Goal: Register for event/course

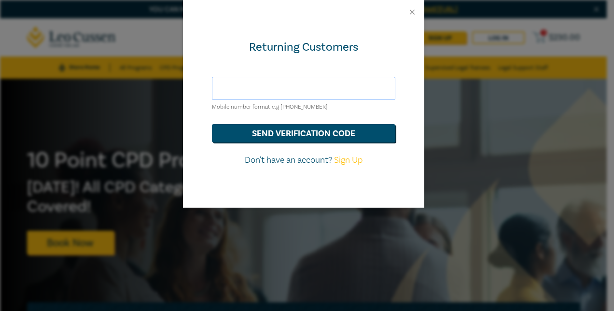
click at [255, 89] on input "text" at bounding box center [304, 88] width 184 height 23
type input "[PERSON_NAME][EMAIL_ADDRESS][DOMAIN_NAME]"
click at [314, 132] on button "send verification code" at bounding box center [304, 133] width 184 height 18
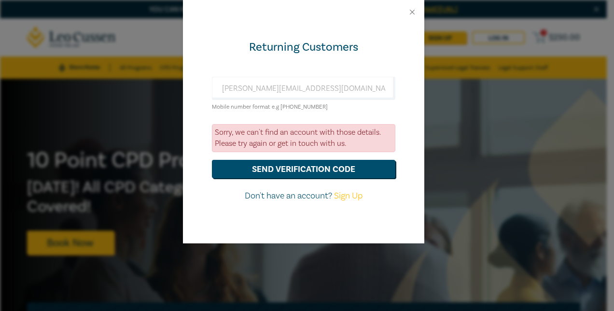
click at [221, 217] on div "Returning Customers [PERSON_NAME][EMAIL_ADDRESS][DOMAIN_NAME] Mobile number for…" at bounding box center [304, 133] width 242 height 219
click at [349, 194] on link "Sign Up" at bounding box center [348, 195] width 29 height 11
select select "AU"
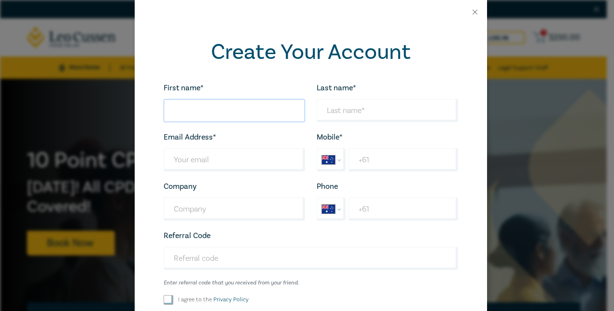
click at [193, 113] on input "First name*" at bounding box center [235, 110] width 142 height 23
type input "Rhodie"
type input "Anderson"
type input "Rigby Cooke Lawyers"
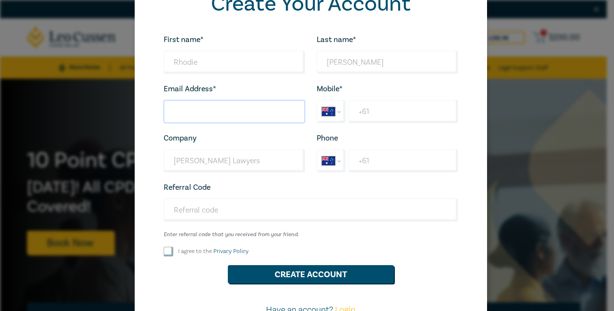
click at [197, 110] on input "Last name*" at bounding box center [235, 111] width 142 height 23
type input "randerson@rigbycooke.com.au"
click at [399, 117] on input "+61" at bounding box center [403, 111] width 109 height 23
type input "+61 419 350 506"
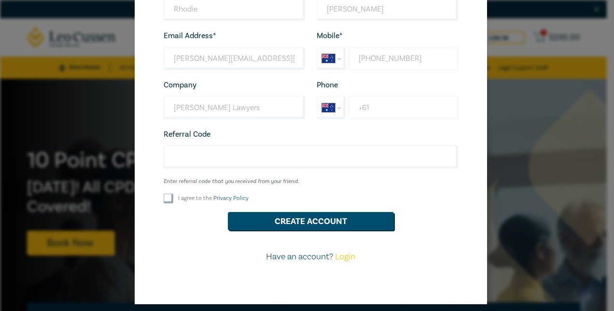
scroll to position [107, 0]
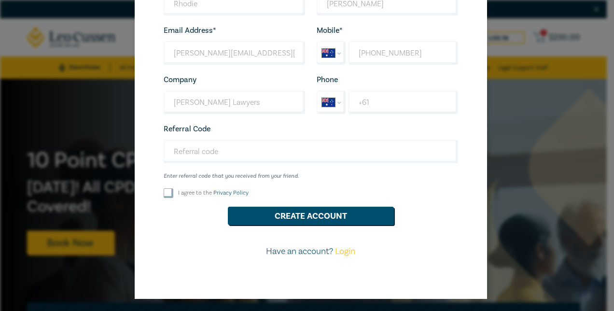
click at [164, 190] on input "I agree to the Privacy Policy" at bounding box center [169, 193] width 10 height 10
checkbox input "true"
click at [318, 215] on button "Create Account" at bounding box center [311, 216] width 166 height 18
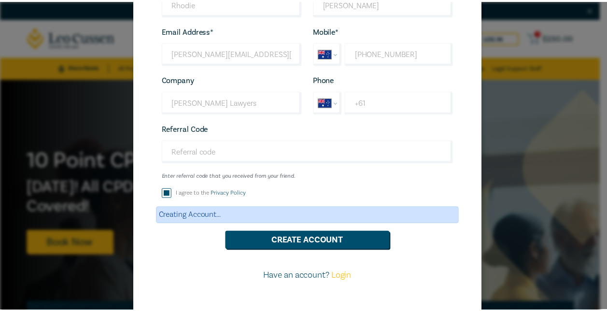
scroll to position [0, 0]
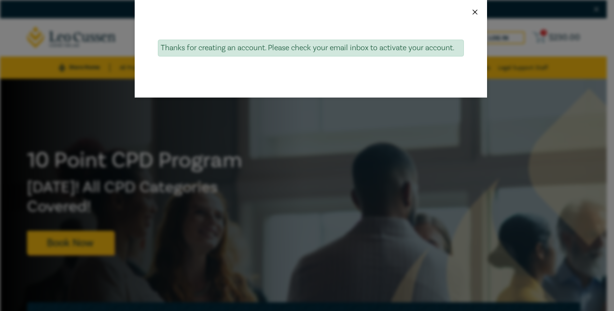
click at [474, 14] on button "Close" at bounding box center [475, 12] width 9 height 9
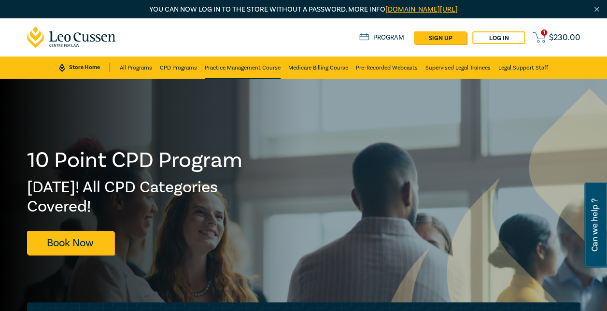
drag, startPoint x: 500, startPoint y: 35, endPoint x: 215, endPoint y: 47, distance: 284.3
click at [242, 62] on nav "1 $ 230.00 Store Home About us Program sign up Log in 1 $ 230.00 Store Home All…" at bounding box center [303, 48] width 607 height 60
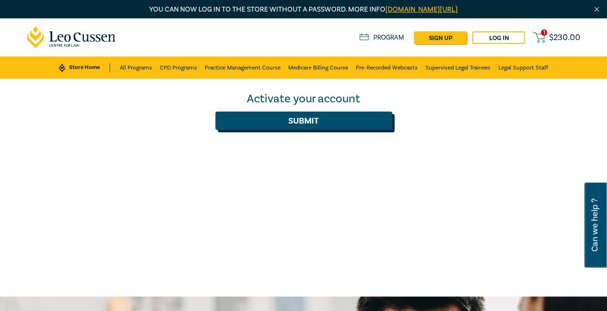
click at [302, 120] on button "Submit" at bounding box center [303, 121] width 177 height 18
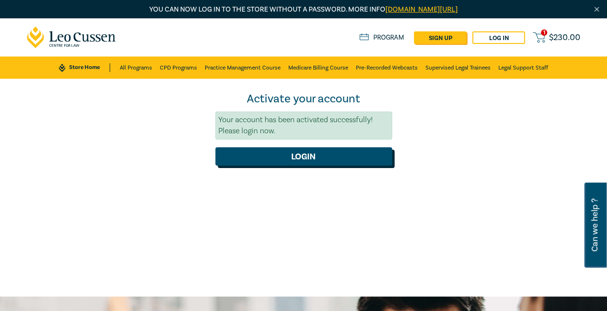
click at [320, 153] on button "Login" at bounding box center [303, 156] width 177 height 18
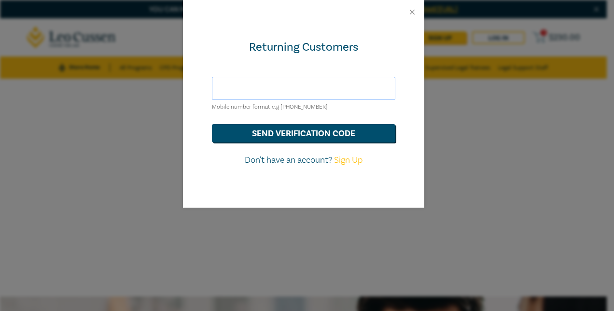
click at [251, 92] on input "text" at bounding box center [304, 88] width 184 height 23
type input "[PERSON_NAME][EMAIL_ADDRESS][DOMAIN_NAME]"
click at [291, 136] on button "send verification code" at bounding box center [304, 133] width 184 height 18
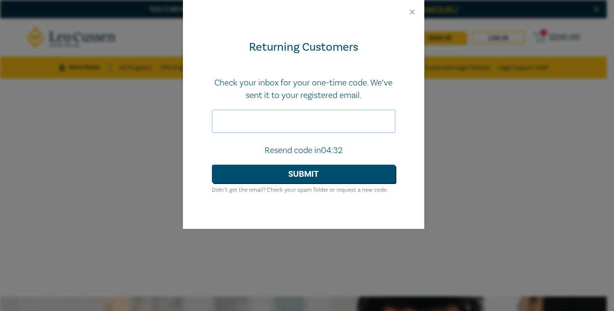
click at [256, 120] on input "text" at bounding box center [304, 121] width 184 height 23
paste input "320414"
type input "320414"
click at [315, 170] on button "Submit" at bounding box center [304, 174] width 184 height 18
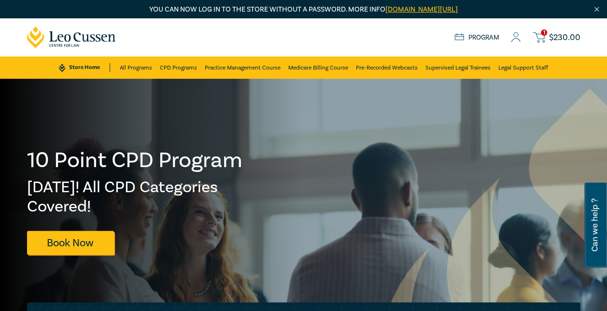
click at [559, 35] on span "$ 230.00" at bounding box center [564, 37] width 31 height 9
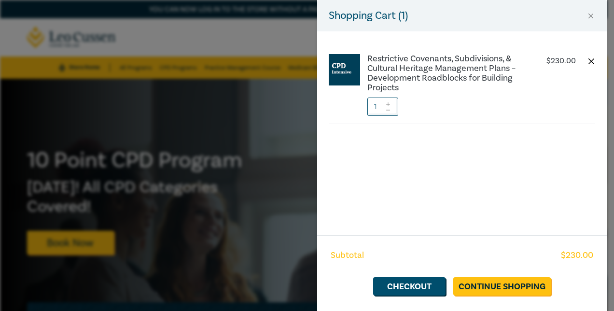
click at [591, 63] on button "button" at bounding box center [592, 61] width 8 height 8
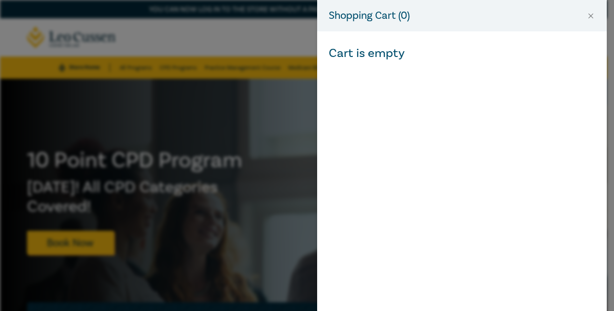
click at [262, 28] on div "Shopping Cart ( 0 ) Cart is empty" at bounding box center [307, 155] width 614 height 311
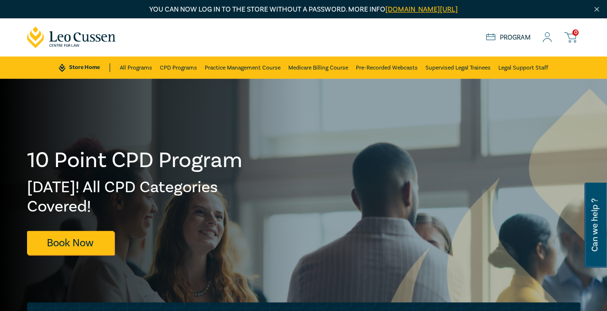
click at [84, 63] on link "Store Home" at bounding box center [84, 67] width 51 height 9
click at [521, 37] on link "Program" at bounding box center [508, 37] width 45 height 9
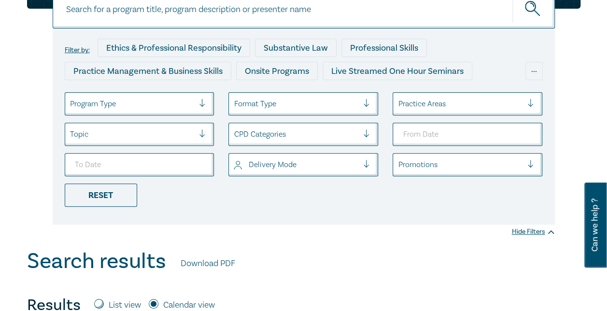
scroll to position [145, 0]
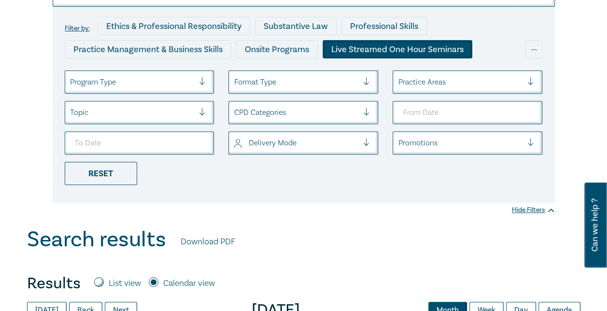
click at [419, 50] on div "Live Streamed One Hour Seminars" at bounding box center [398, 49] width 150 height 18
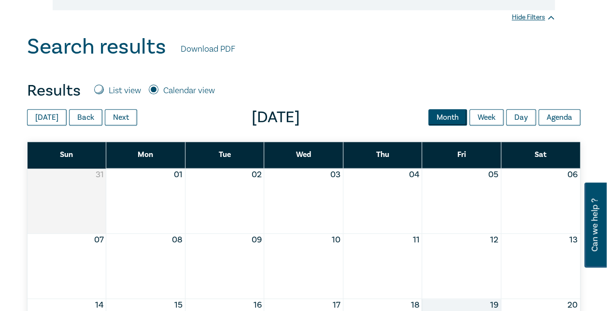
scroll to position [338, 0]
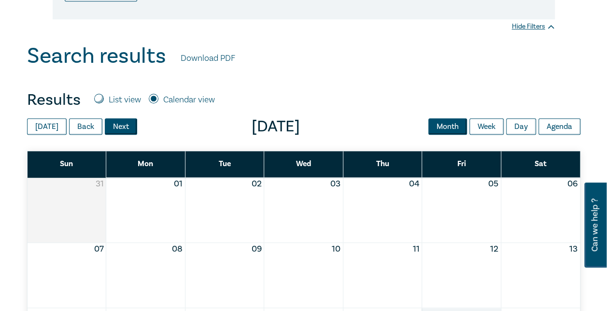
click at [121, 127] on button "Next" at bounding box center [121, 126] width 32 height 16
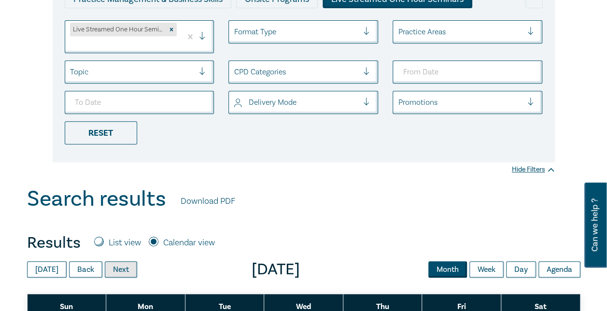
scroll to position [193, 0]
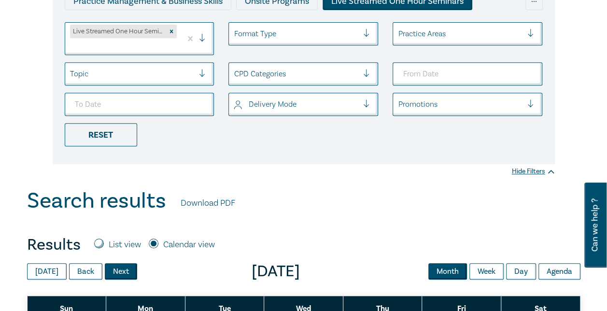
click at [117, 269] on button "Next" at bounding box center [121, 271] width 32 height 16
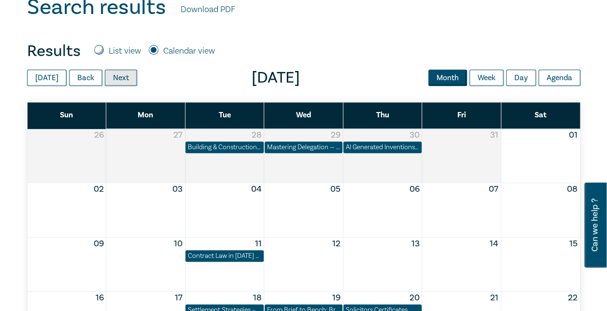
scroll to position [386, 0]
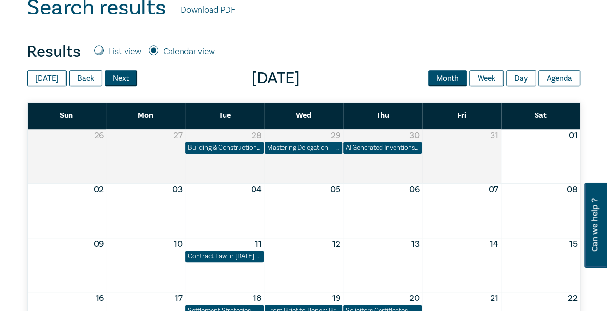
click at [124, 81] on button "Next" at bounding box center [121, 78] width 32 height 16
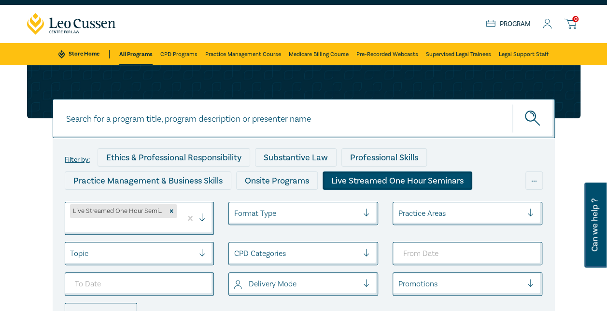
scroll to position [0, 0]
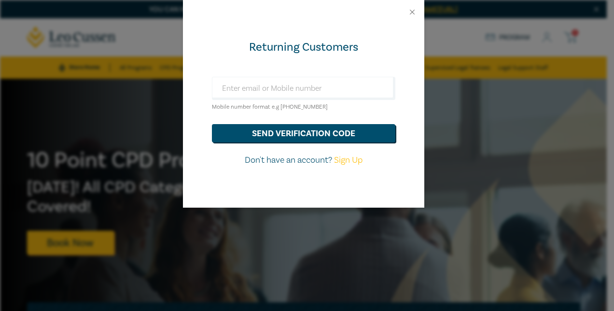
click at [86, 110] on div "Returning Customers Mobile number format e.g +61 000000000 send verification co…" at bounding box center [307, 155] width 614 height 311
click at [413, 10] on button "Close" at bounding box center [412, 12] width 9 height 9
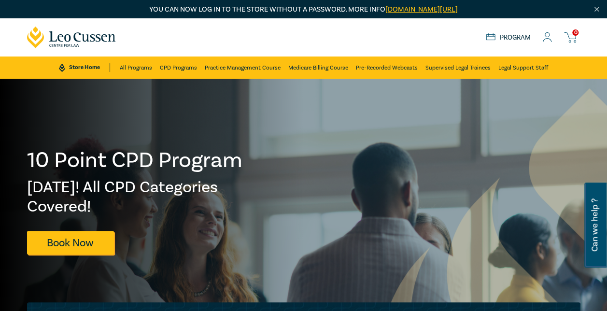
click at [570, 38] on icon at bounding box center [570, 37] width 12 height 12
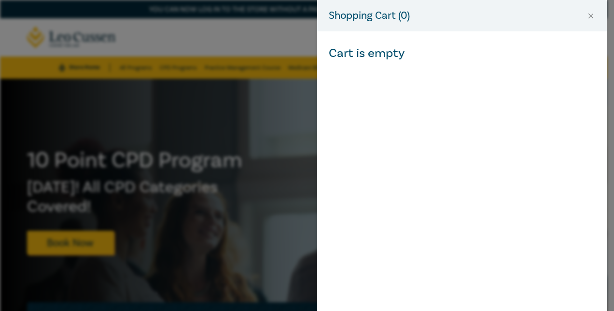
click at [256, 117] on div "Shopping Cart ( 0 ) Cart is empty" at bounding box center [307, 155] width 614 height 311
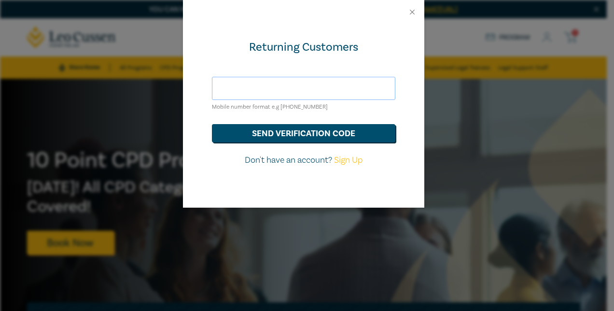
click at [245, 84] on input "text" at bounding box center [304, 88] width 184 height 23
type input "randerson@rigbycooke.com.au"
click at [316, 138] on button "send verification code" at bounding box center [304, 133] width 184 height 18
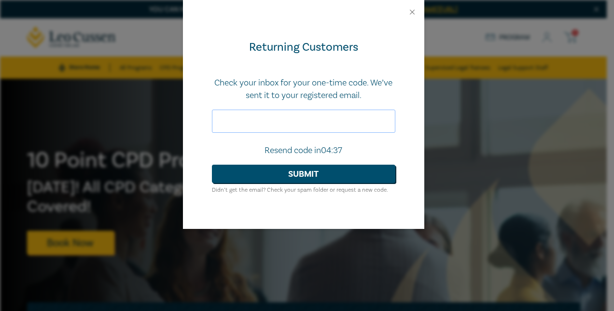
click at [273, 118] on input "text" at bounding box center [304, 121] width 184 height 23
paste input "386900"
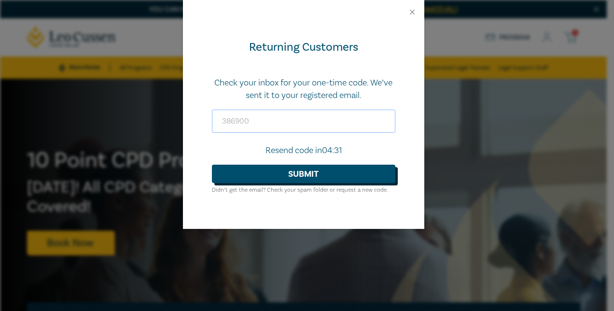
type input "386900"
click at [313, 178] on button "Submit" at bounding box center [304, 174] width 184 height 18
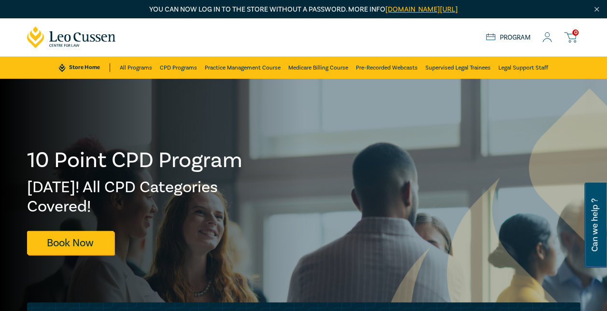
click at [516, 38] on link "Program" at bounding box center [508, 37] width 45 height 9
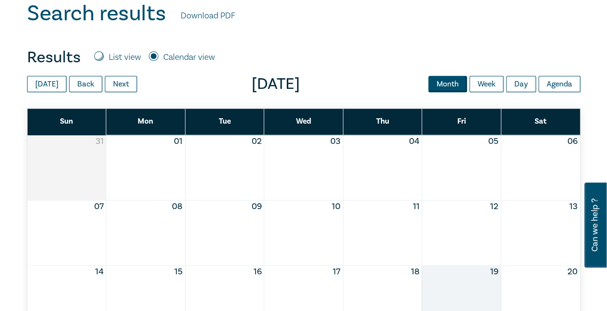
scroll to position [386, 0]
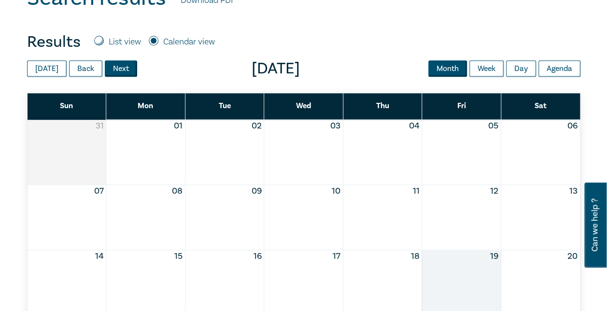
click at [115, 69] on button "Next" at bounding box center [121, 68] width 32 height 16
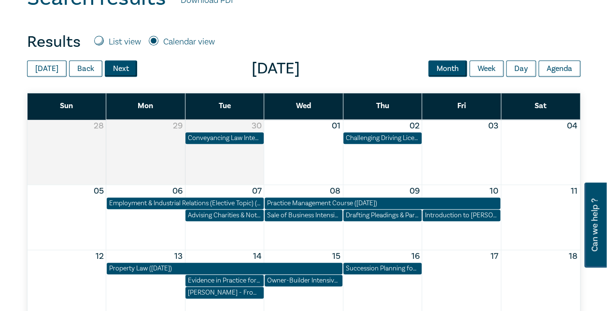
click at [115, 69] on button "Next" at bounding box center [121, 68] width 32 height 16
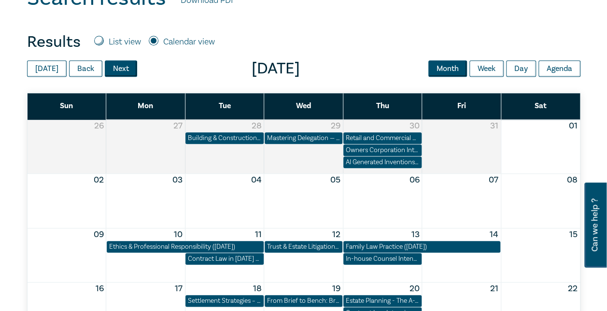
click at [115, 69] on button "Next" at bounding box center [121, 68] width 32 height 16
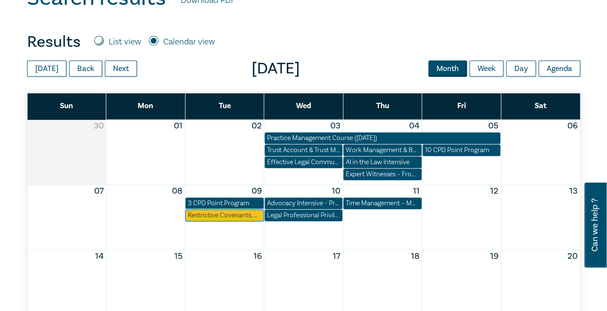
click at [225, 213] on div "Restrictive Covenants, Subdivisions, & Cultural Heritage Management Plans – Dev…" at bounding box center [224, 216] width 73 height 10
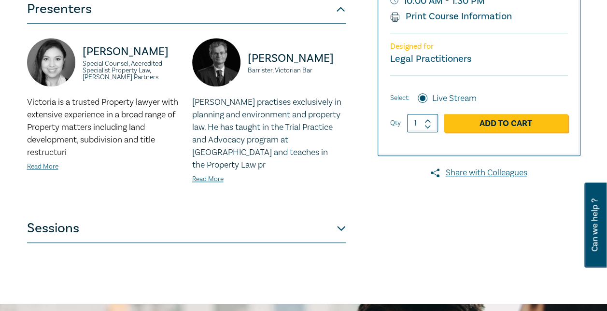
scroll to position [386, 0]
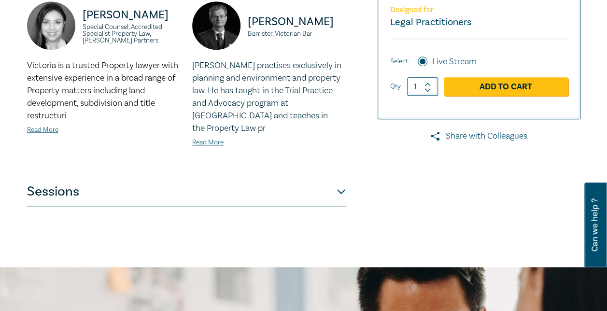
click at [473, 134] on link "Share with Colleagues" at bounding box center [479, 136] width 203 height 13
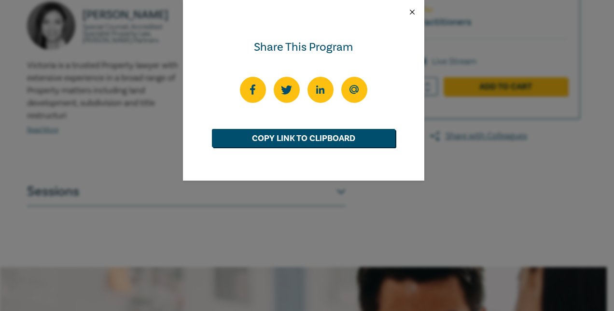
click at [413, 12] on button "Close" at bounding box center [412, 12] width 9 height 9
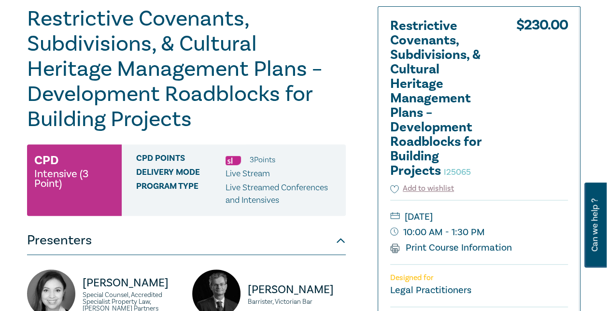
scroll to position [145, 0]
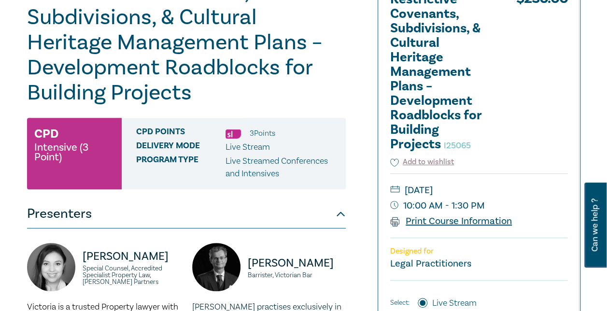
click at [446, 219] on link "Print Course Information" at bounding box center [451, 221] width 122 height 13
click at [363, 34] on div "Restrictive Covenants, Subdivisions, & Cultural Heritage Management Plans – Dev…" at bounding box center [209, 221] width 377 height 483
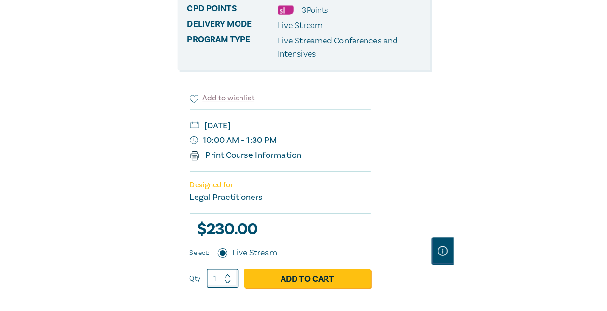
scroll to position [290, 0]
